Goal: Find specific page/section: Find specific page/section

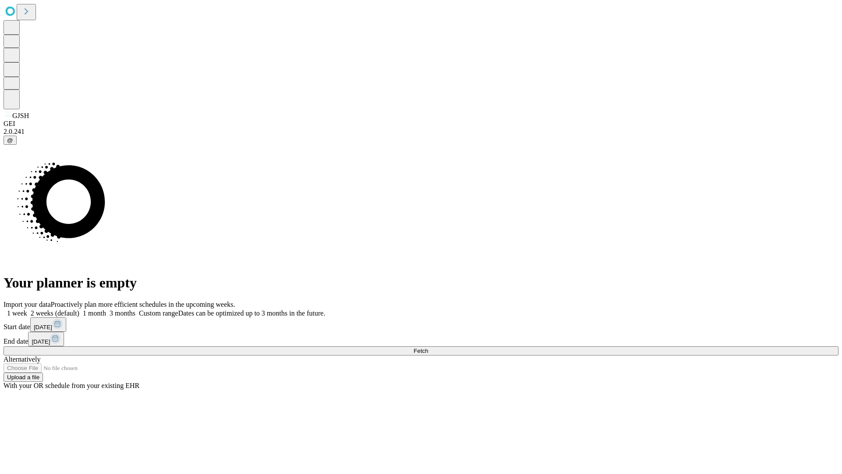
click at [428, 347] on span "Fetch" at bounding box center [421, 350] width 14 height 7
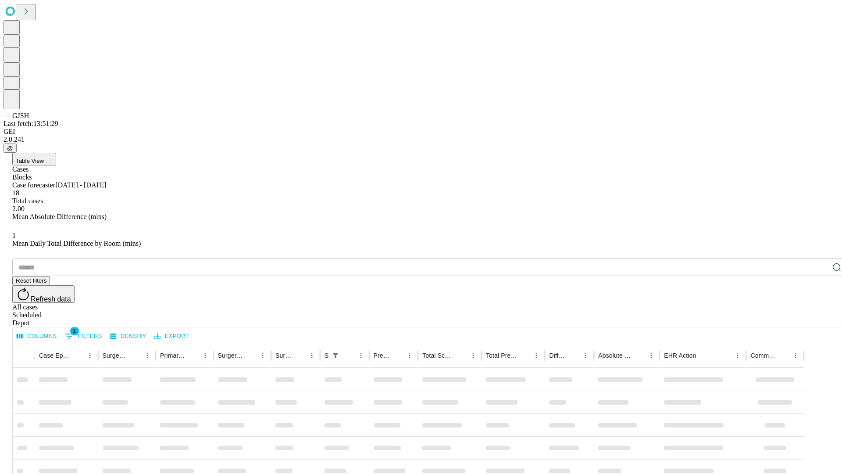
click at [819, 319] on div "Depot" at bounding box center [429, 323] width 835 height 8
